Goal: Obtain resource: Obtain resource

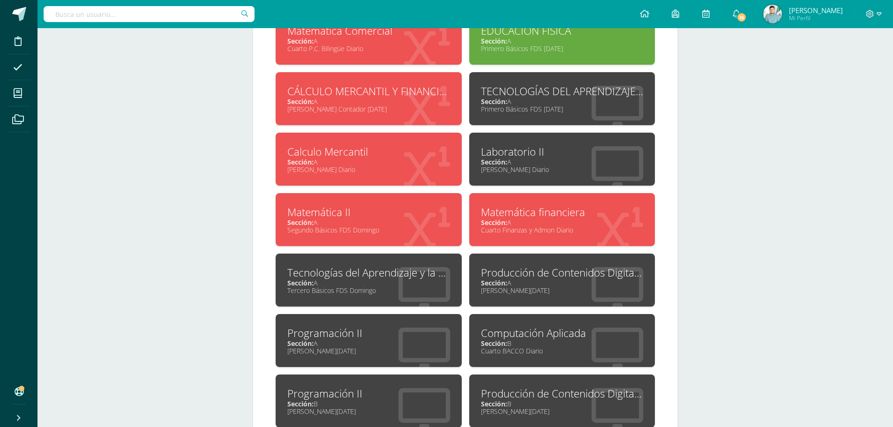
scroll to position [559, 0]
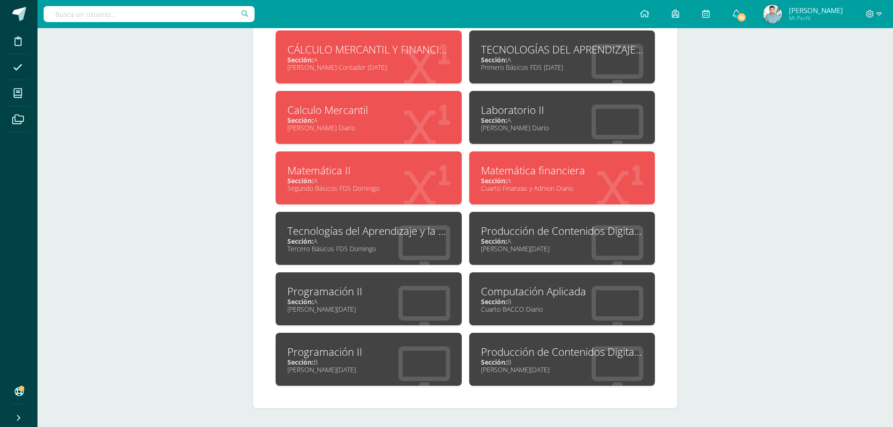
click at [553, 131] on div "Quinto BACCO Diario" at bounding box center [562, 127] width 163 height 9
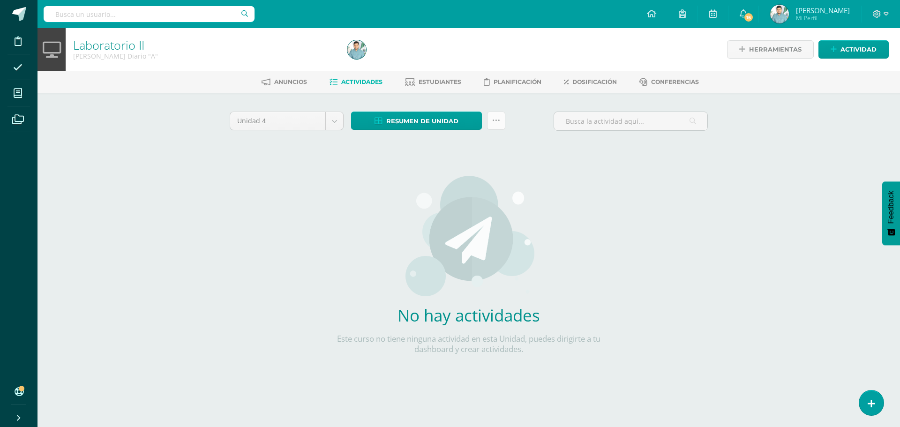
click at [494, 120] on icon at bounding box center [496, 121] width 8 height 8
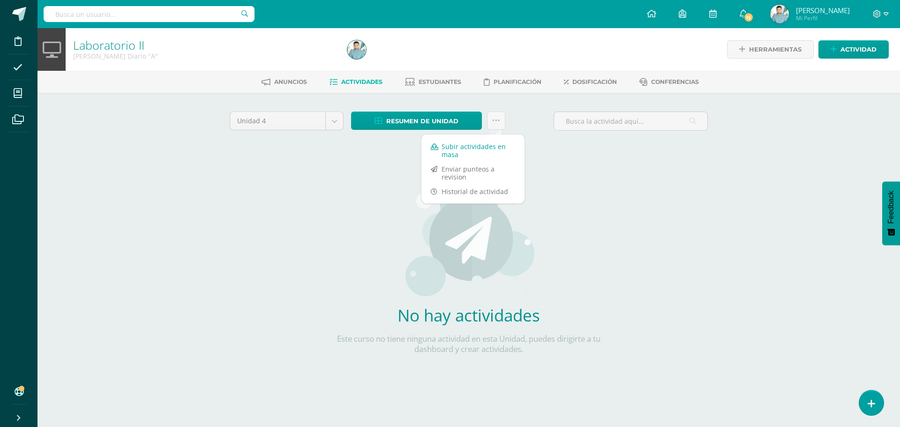
click at [451, 157] on link "Subir actividades en masa" at bounding box center [472, 150] width 103 height 22
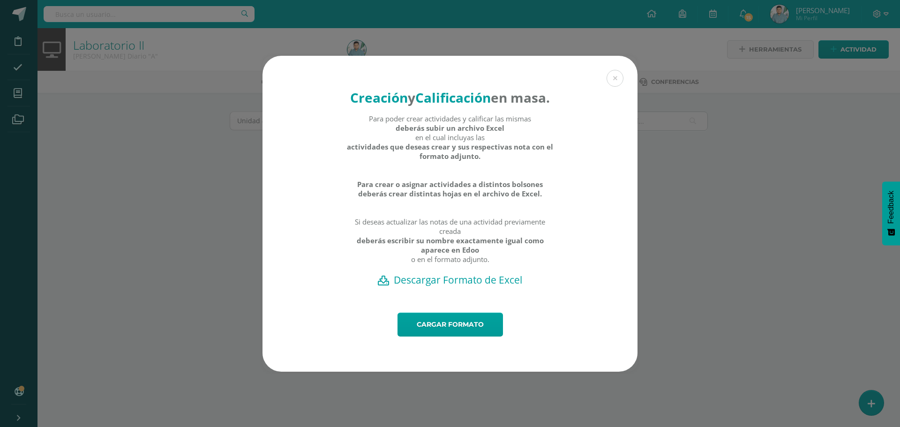
click at [477, 286] on h2 "Descargar Formato de Excel" at bounding box center [450, 279] width 342 height 13
click at [618, 72] on button at bounding box center [614, 78] width 17 height 17
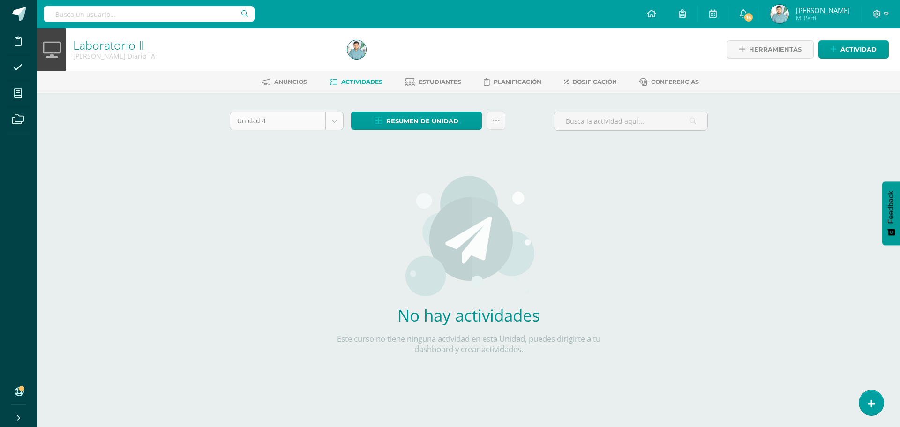
click at [330, 127] on body "Disciplina Asistencia Mis cursos Archivos Soporte Ayuda Reportar un problema Ce…" at bounding box center [450, 201] width 900 height 402
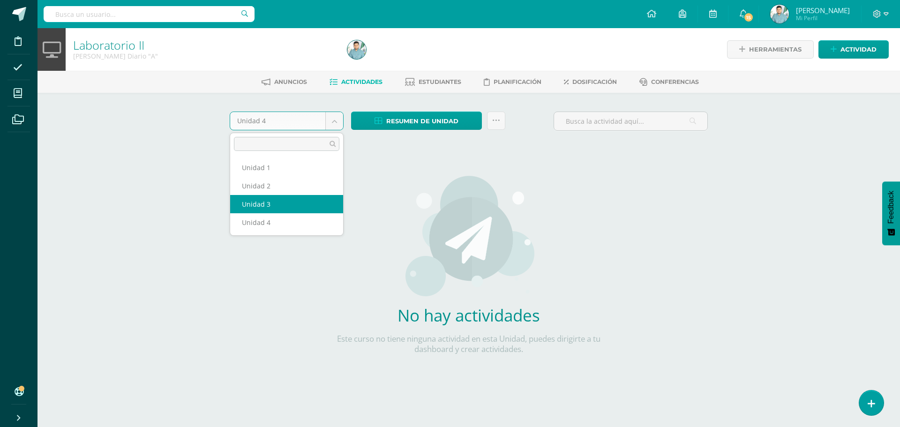
select select "Unidad 3"
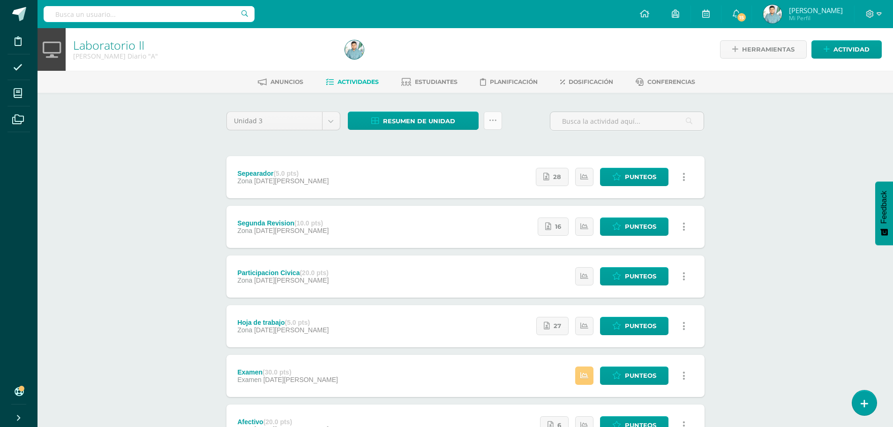
click at [494, 122] on icon at bounding box center [493, 121] width 8 height 8
click at [526, 126] on div "Unidad 3 Unidad 1 Unidad 2 Unidad 3 Unidad 4 Resumen de unidad Descargar como H…" at bounding box center [465, 125] width 485 height 27
click at [484, 117] on link at bounding box center [493, 121] width 18 height 18
click at [512, 106] on div "Unidad 3 Unidad 1 Unidad 2 Unidad 3 Unidad 4 Resumen de unidad Descargar como H…" at bounding box center [465, 326] width 515 height 466
click at [879, 10] on icon at bounding box center [878, 14] width 5 height 8
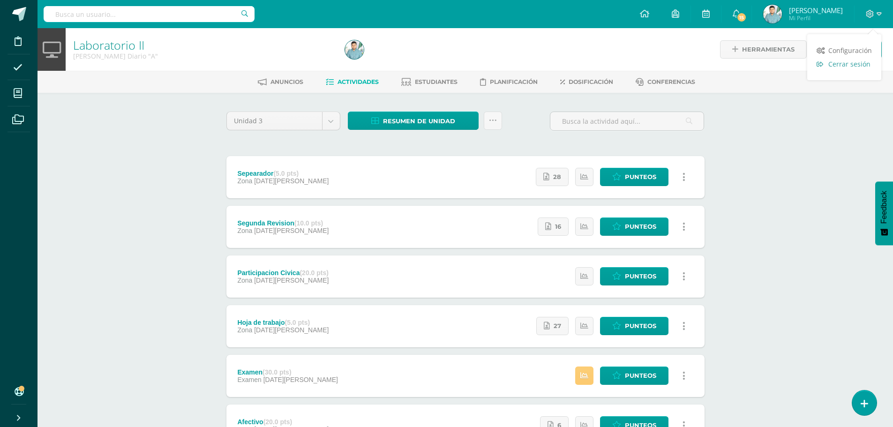
click at [858, 67] on span "Cerrar sesión" at bounding box center [849, 64] width 42 height 9
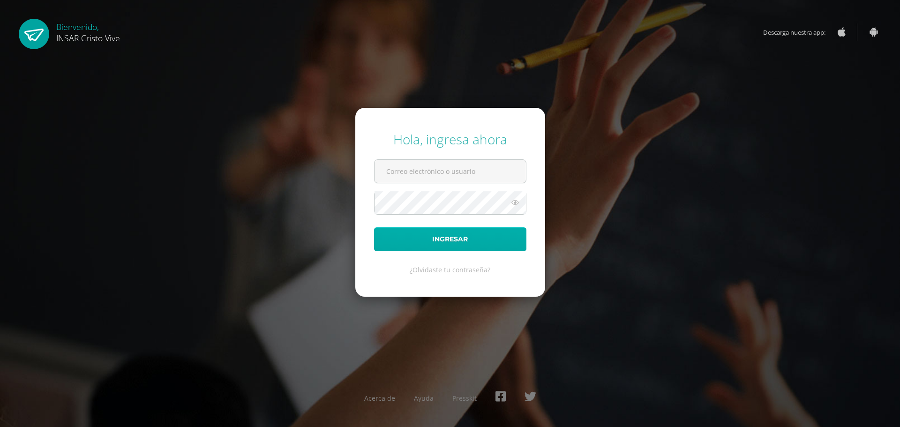
type input "jramon@insarycristovive.edu.gt"
click at [466, 242] on button "Ingresar" at bounding box center [450, 239] width 152 height 24
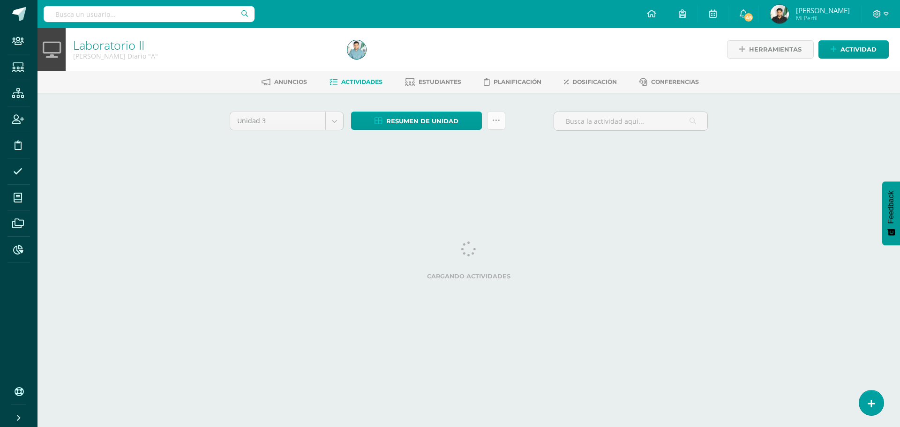
click at [498, 126] on link at bounding box center [496, 121] width 18 height 18
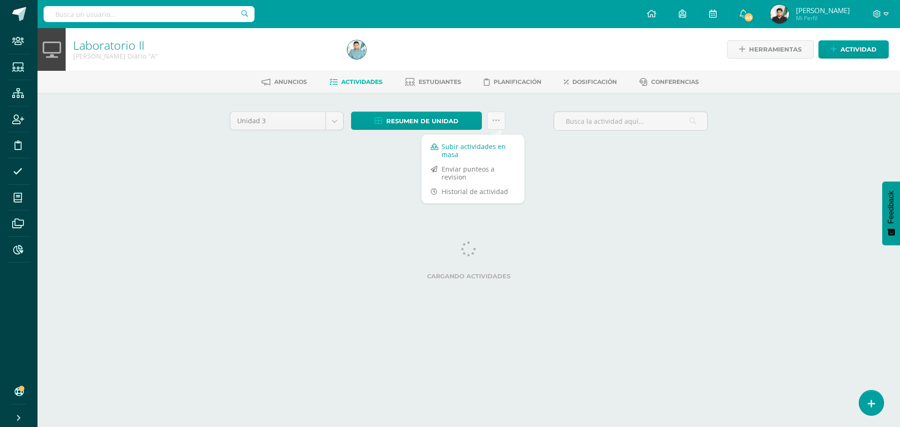
click at [463, 148] on link "Subir actividades en masa" at bounding box center [472, 150] width 103 height 22
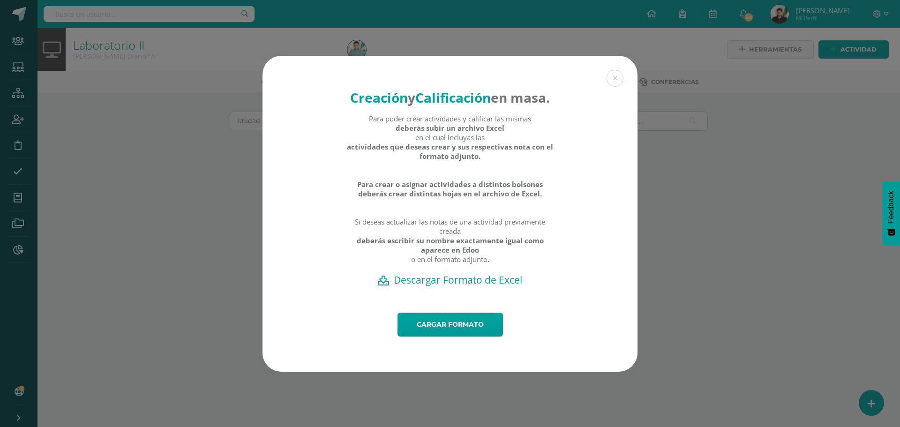
click at [487, 286] on h2 "Descargar Formato de Excel" at bounding box center [450, 279] width 342 height 13
